Goal: Navigation & Orientation: Find specific page/section

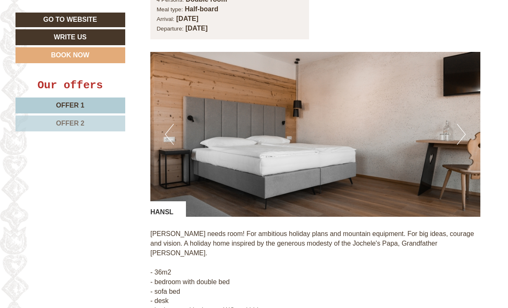
scroll to position [603, 0]
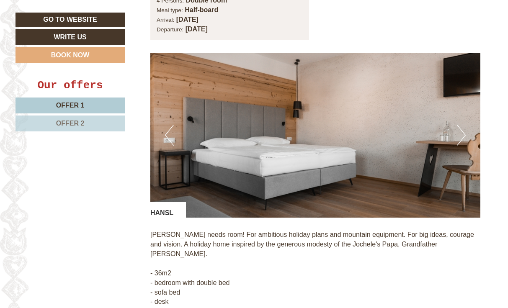
click at [459, 125] on button "Next" at bounding box center [461, 135] width 9 height 21
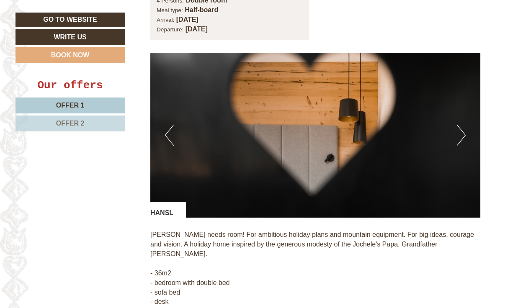
click at [459, 125] on button "Next" at bounding box center [461, 135] width 9 height 21
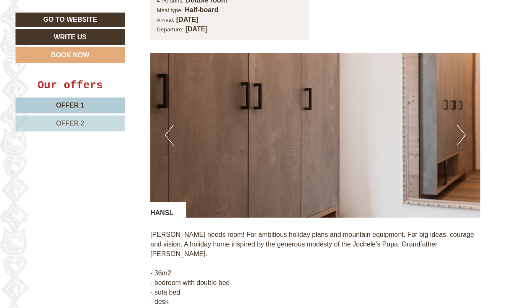
click at [459, 125] on button "Next" at bounding box center [461, 135] width 9 height 21
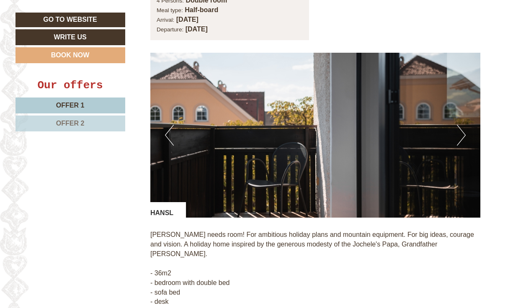
click at [459, 125] on button "Next" at bounding box center [461, 135] width 9 height 21
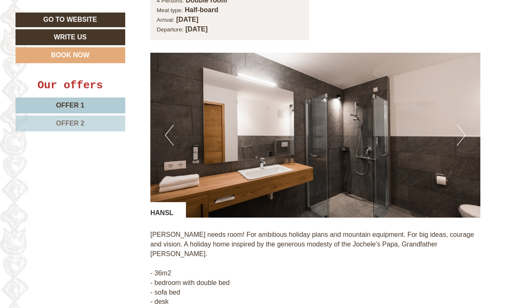
click at [459, 125] on button "Next" at bounding box center [461, 135] width 9 height 21
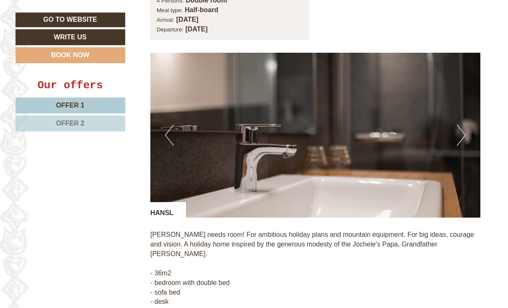
click at [459, 125] on button "Next" at bounding box center [461, 135] width 9 height 21
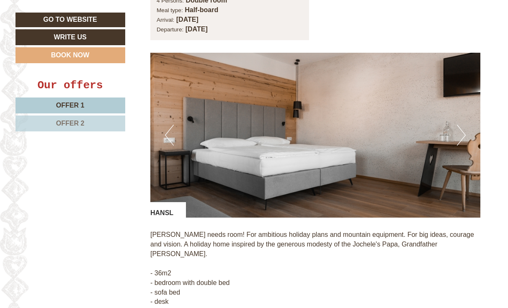
click at [459, 125] on button "Next" at bounding box center [461, 135] width 9 height 21
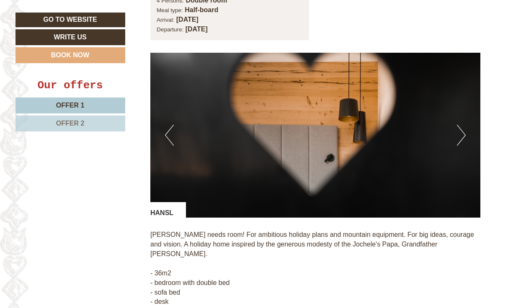
click at [459, 125] on button "Next" at bounding box center [461, 135] width 9 height 21
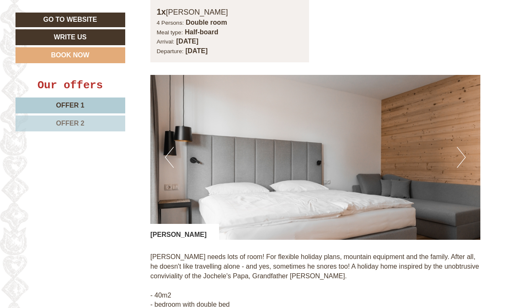
scroll to position [1205, 0]
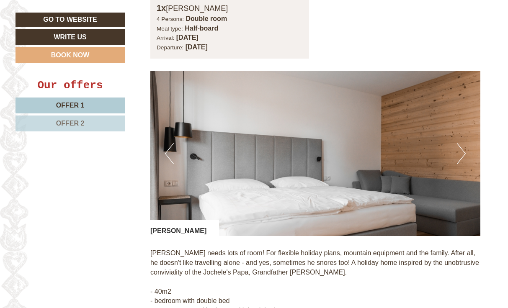
click at [459, 143] on button "Next" at bounding box center [461, 153] width 9 height 21
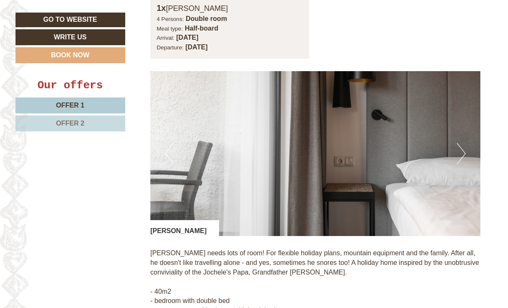
click at [459, 143] on button "Next" at bounding box center [461, 153] width 9 height 21
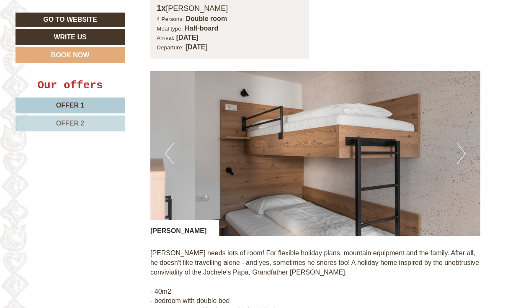
click at [459, 143] on button "Next" at bounding box center [461, 153] width 9 height 21
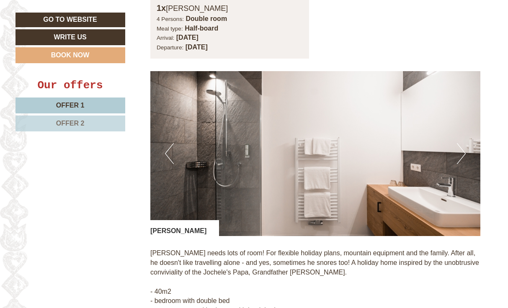
click at [459, 143] on button "Next" at bounding box center [461, 153] width 9 height 21
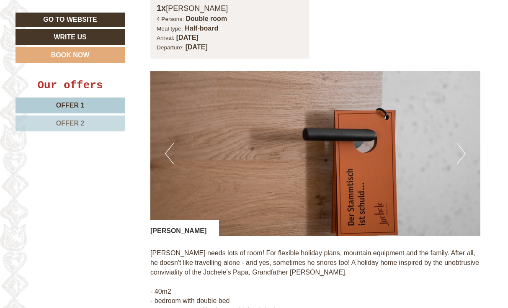
click at [459, 143] on button "Next" at bounding box center [461, 153] width 9 height 21
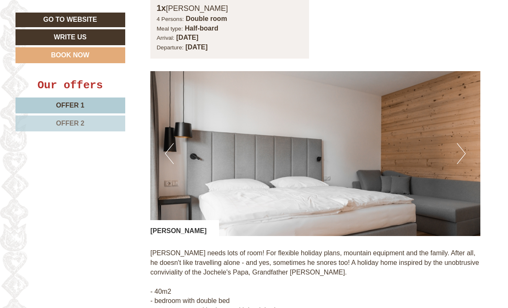
click at [459, 143] on button "Next" at bounding box center [461, 153] width 9 height 21
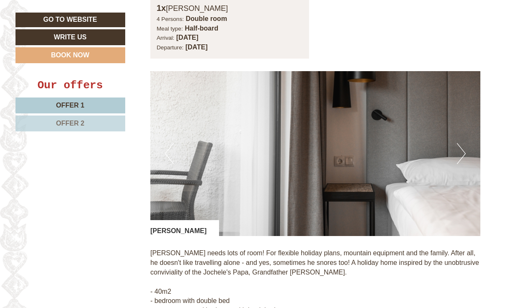
click at [459, 143] on button "Next" at bounding box center [461, 153] width 9 height 21
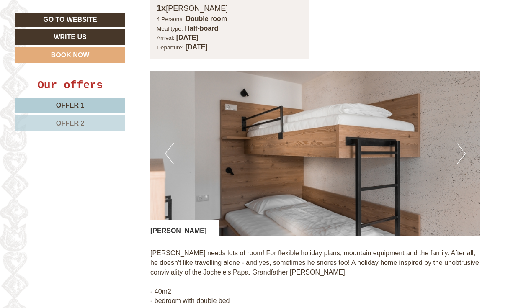
click at [459, 143] on button "Next" at bounding box center [461, 153] width 9 height 21
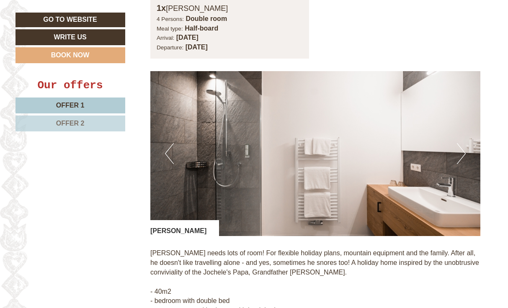
click at [459, 143] on button "Next" at bounding box center [461, 153] width 9 height 21
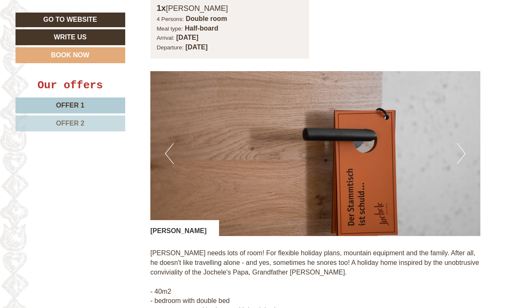
click at [459, 143] on button "Next" at bounding box center [461, 153] width 9 height 21
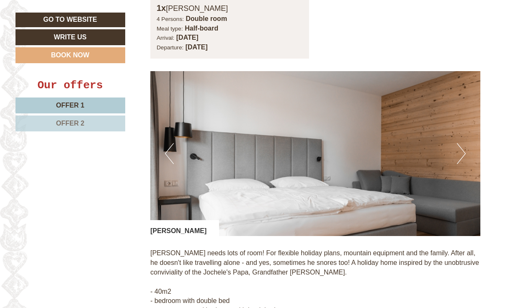
click at [459, 143] on button "Next" at bounding box center [461, 153] width 9 height 21
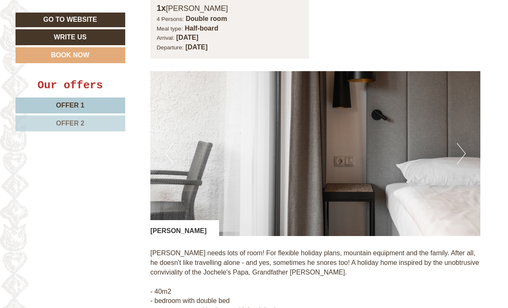
click at [459, 143] on button "Next" at bounding box center [461, 153] width 9 height 21
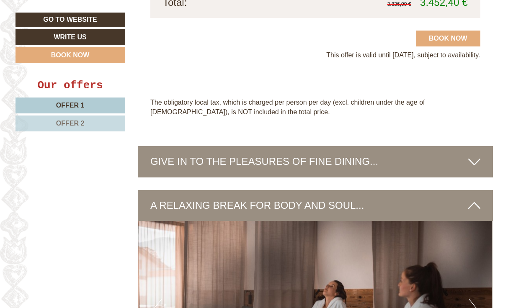
scroll to position [1691, 0]
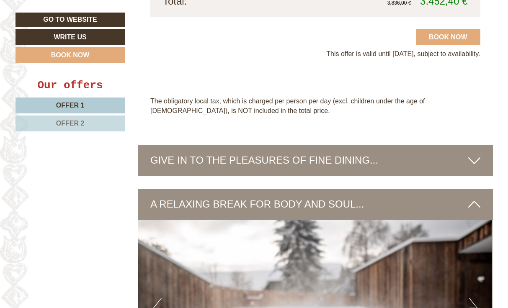
click at [474, 153] on icon at bounding box center [474, 160] width 12 height 14
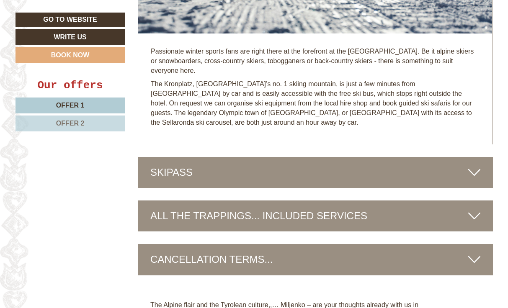
scroll to position [2660, 0]
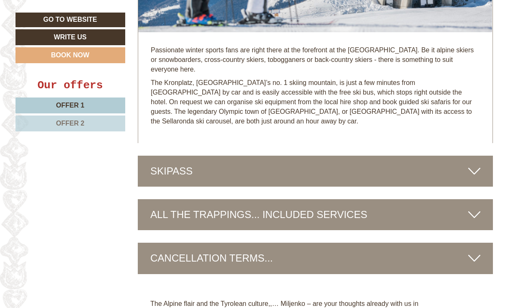
click at [451, 156] on div "SKIPASS" at bounding box center [315, 171] width 355 height 31
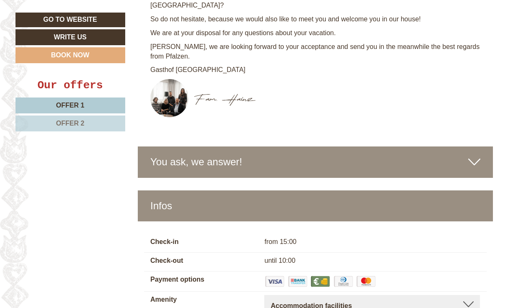
scroll to position [3193, 0]
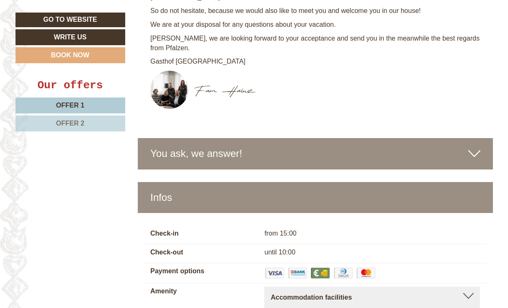
click at [241, 138] on div "You ask, we answer!" at bounding box center [315, 153] width 355 height 31
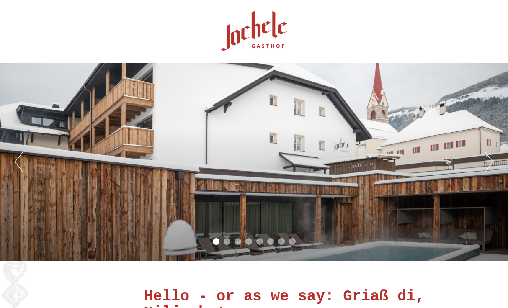
scroll to position [0, 0]
click at [489, 162] on button "Next" at bounding box center [489, 162] width 9 height 21
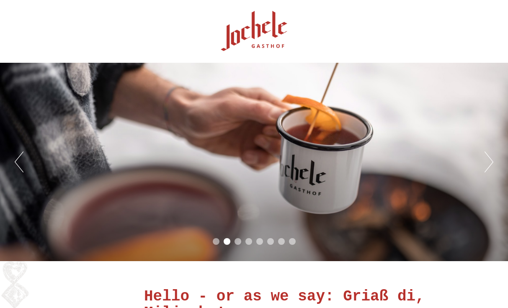
click at [489, 162] on button "Next" at bounding box center [489, 162] width 9 height 21
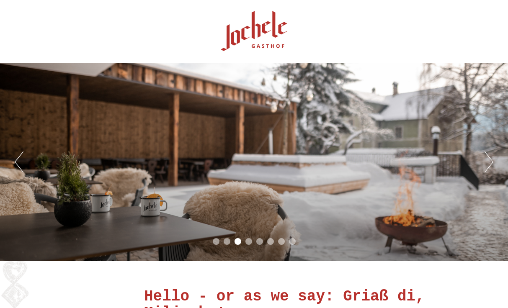
click at [489, 162] on button "Next" at bounding box center [489, 162] width 9 height 21
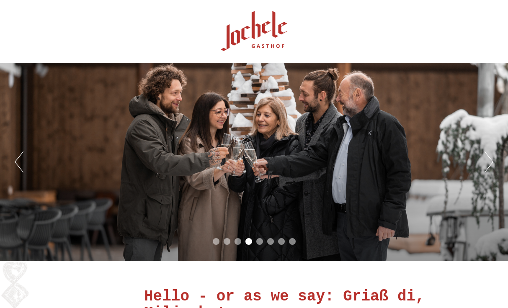
click at [489, 162] on button "Next" at bounding box center [489, 162] width 9 height 21
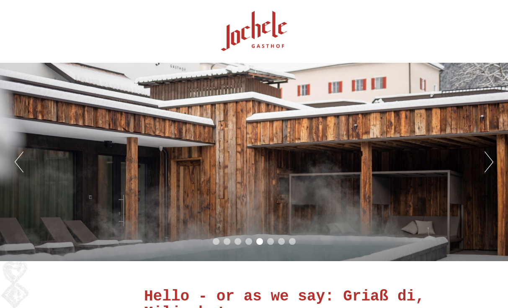
click at [489, 162] on button "Next" at bounding box center [489, 162] width 9 height 21
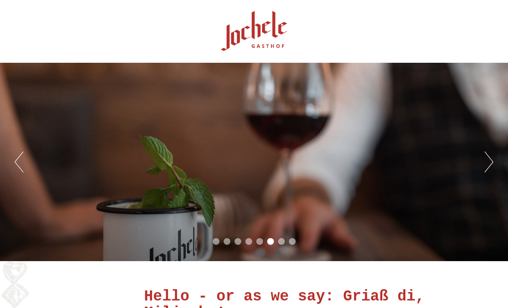
click at [489, 162] on button "Next" at bounding box center [489, 162] width 9 height 21
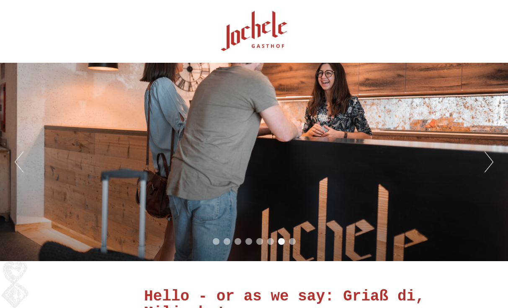
click at [489, 162] on button "Next" at bounding box center [489, 162] width 9 height 21
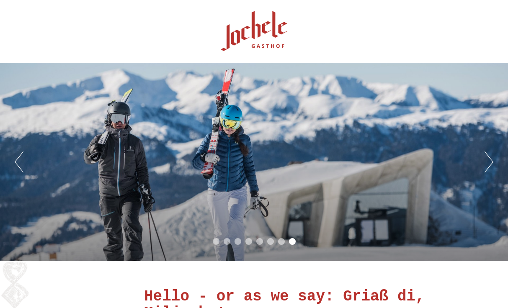
click at [489, 162] on button "Next" at bounding box center [489, 162] width 9 height 21
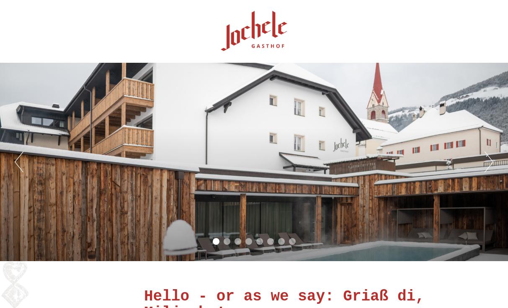
click at [489, 162] on button "Next" at bounding box center [489, 162] width 9 height 21
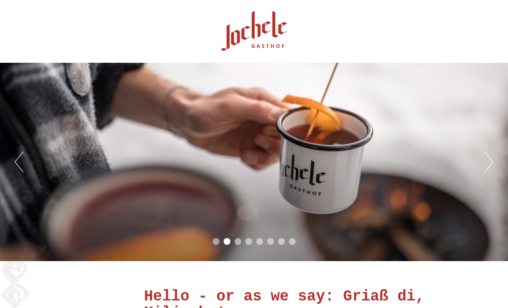
click at [489, 162] on button "Next" at bounding box center [489, 162] width 9 height 21
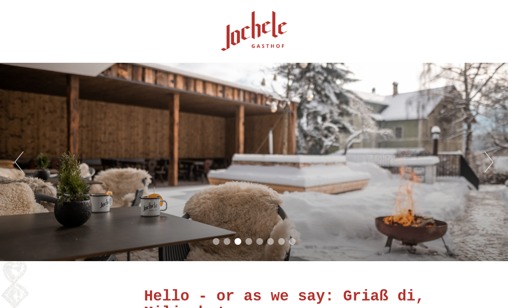
click at [489, 162] on button "Next" at bounding box center [489, 162] width 9 height 21
